Goal: Check status: Check status

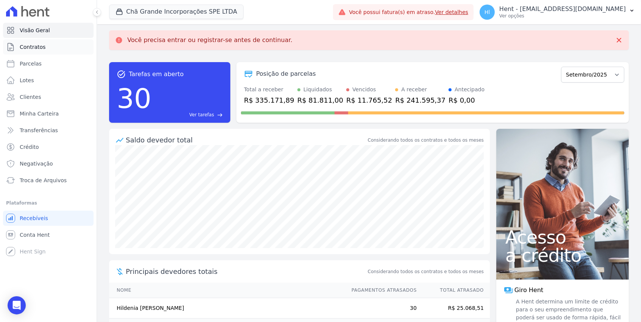
click at [51, 49] on link "Contratos" at bounding box center [48, 46] width 91 height 15
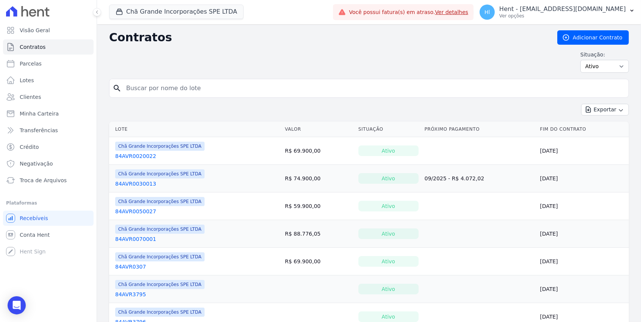
click at [137, 154] on link "84AVR0020022" at bounding box center [135, 156] width 41 height 8
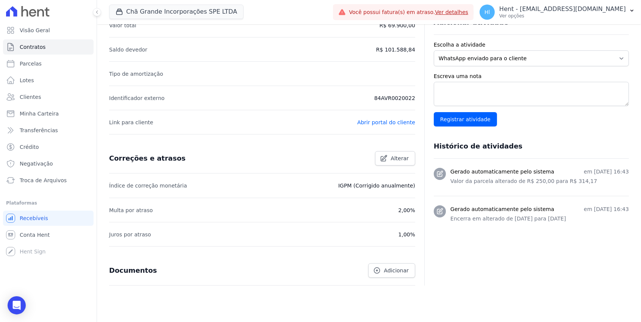
scroll to position [204, 0]
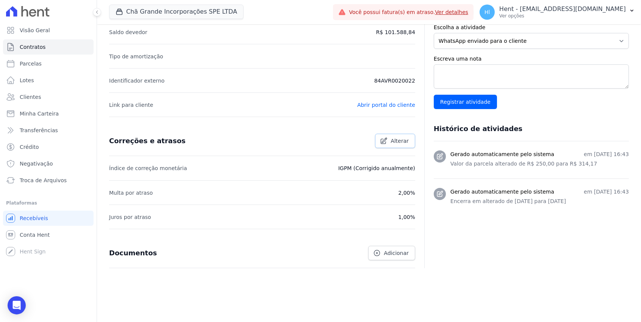
click at [390, 144] on link "Alterar" at bounding box center [395, 141] width 40 height 14
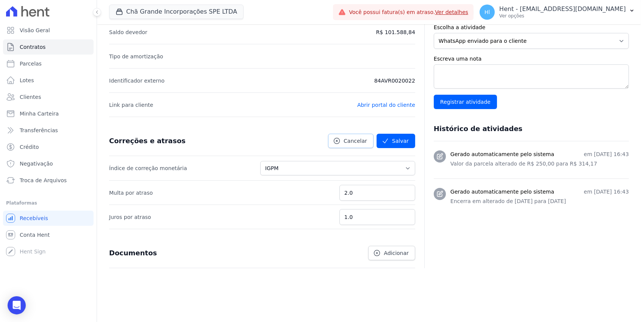
click at [339, 143] on icon at bounding box center [337, 141] width 8 height 8
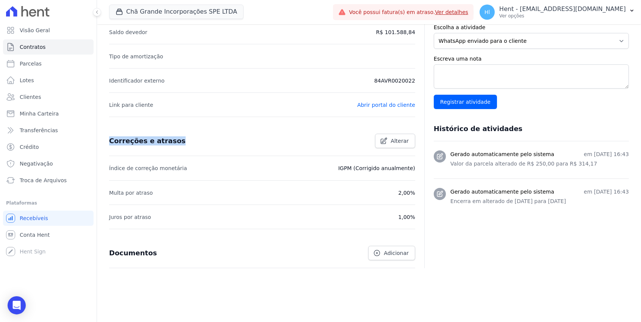
drag, startPoint x: 105, startPoint y: 141, endPoint x: 205, endPoint y: 140, distance: 99.7
click at [205, 140] on div "Correções e atrasos Alterar" at bounding box center [259, 138] width 312 height 20
copy h3 "Correções e atrasos"
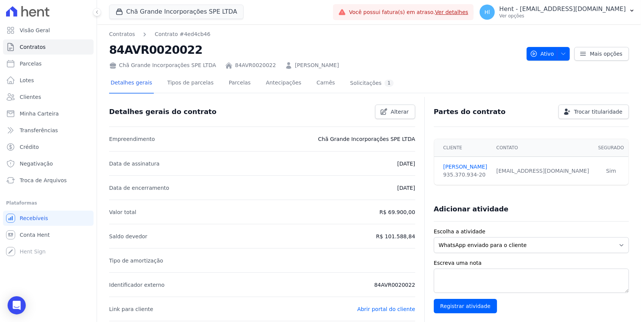
scroll to position [0, 0]
